Goal: Task Accomplishment & Management: Manage account settings

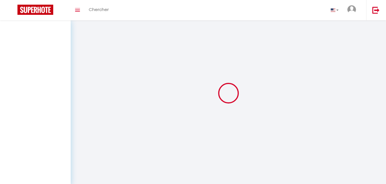
select select "not_cancelled"
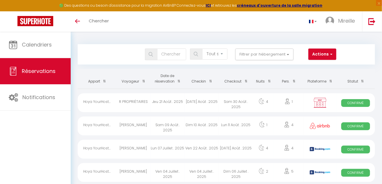
click at [179, 83] on span at bounding box center [178, 81] width 6 height 11
click at [177, 83] on span at bounding box center [178, 81] width 6 height 11
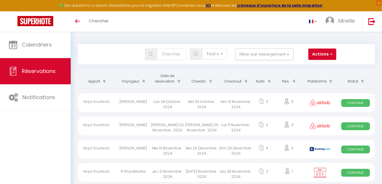
click at [179, 83] on span at bounding box center [178, 81] width 6 height 11
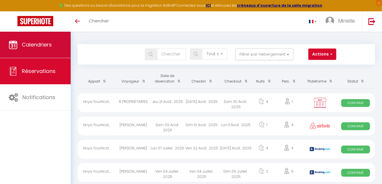
click at [39, 47] on span "Calendriers" at bounding box center [37, 44] width 30 height 7
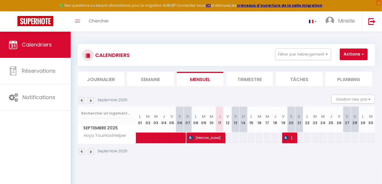
click at [91, 152] on img at bounding box center [91, 152] width 6 height 6
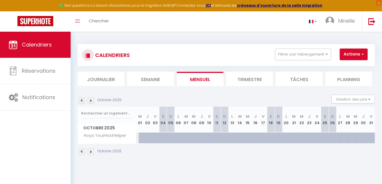
click at [91, 152] on img at bounding box center [91, 152] width 6 height 6
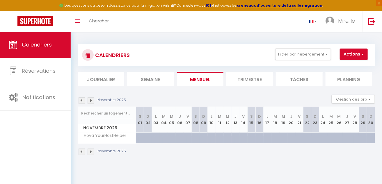
click at [91, 152] on img at bounding box center [91, 152] width 6 height 6
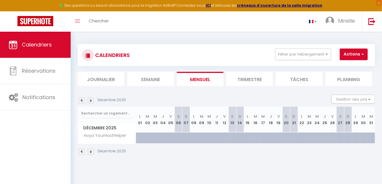
click at [91, 152] on img at bounding box center [91, 152] width 6 height 6
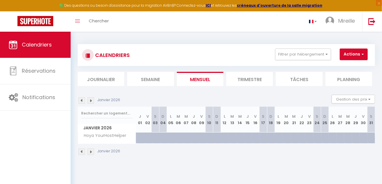
click at [81, 151] on img at bounding box center [82, 152] width 6 height 6
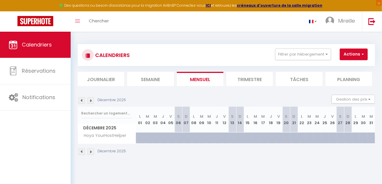
click at [81, 151] on img at bounding box center [82, 152] width 6 height 6
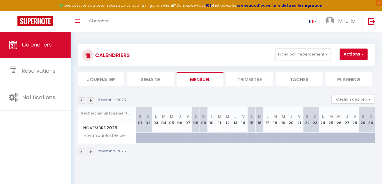
click at [81, 151] on img at bounding box center [82, 152] width 6 height 6
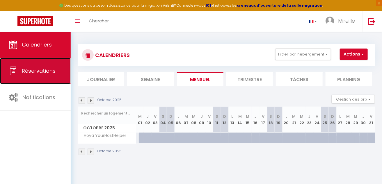
click at [41, 76] on link "Réservations" at bounding box center [35, 71] width 71 height 26
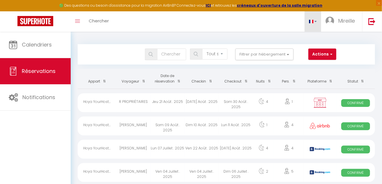
click at [315, 22] on link at bounding box center [313, 21] width 17 height 20
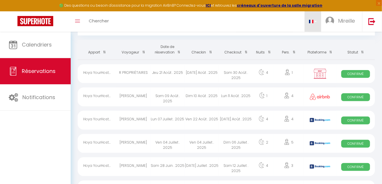
scroll to position [26, 0]
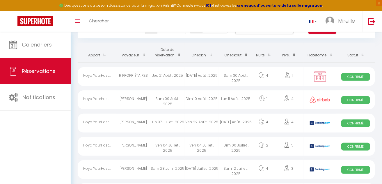
click at [210, 56] on span at bounding box center [209, 55] width 6 height 11
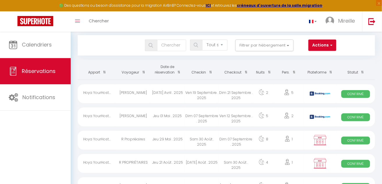
scroll to position [0, 0]
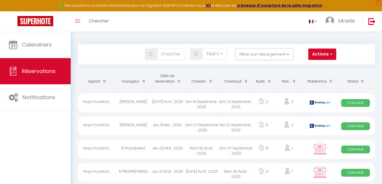
click at [322, 127] on img at bounding box center [320, 126] width 20 height 4
select select "OK"
select select "0"
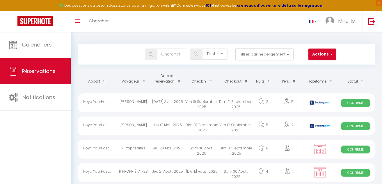
select select "1"
select select
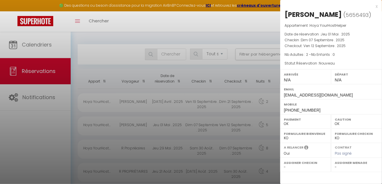
click at [375, 6] on div "x" at bounding box center [328, 6] width 97 height 7
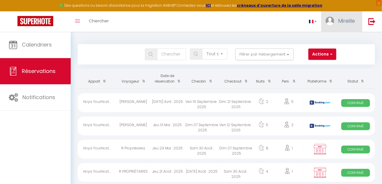
click at [352, 22] on span "Mireille" at bounding box center [346, 20] width 17 height 7
click at [337, 40] on link "Paramètres" at bounding box center [338, 40] width 43 height 10
select select "fr"
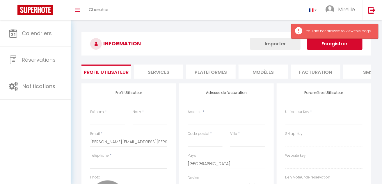
type input "Mireille"
type input "[PERSON_NAME]"
select select
select select "28"
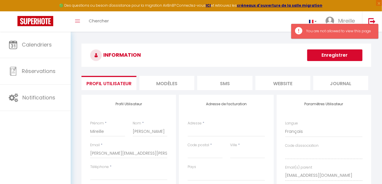
select select
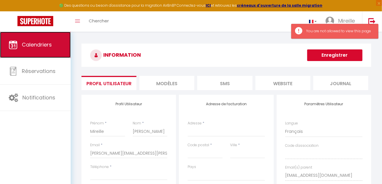
click at [43, 47] on span "Calendriers" at bounding box center [37, 44] width 30 height 7
